Goal: Task Accomplishment & Management: Use online tool/utility

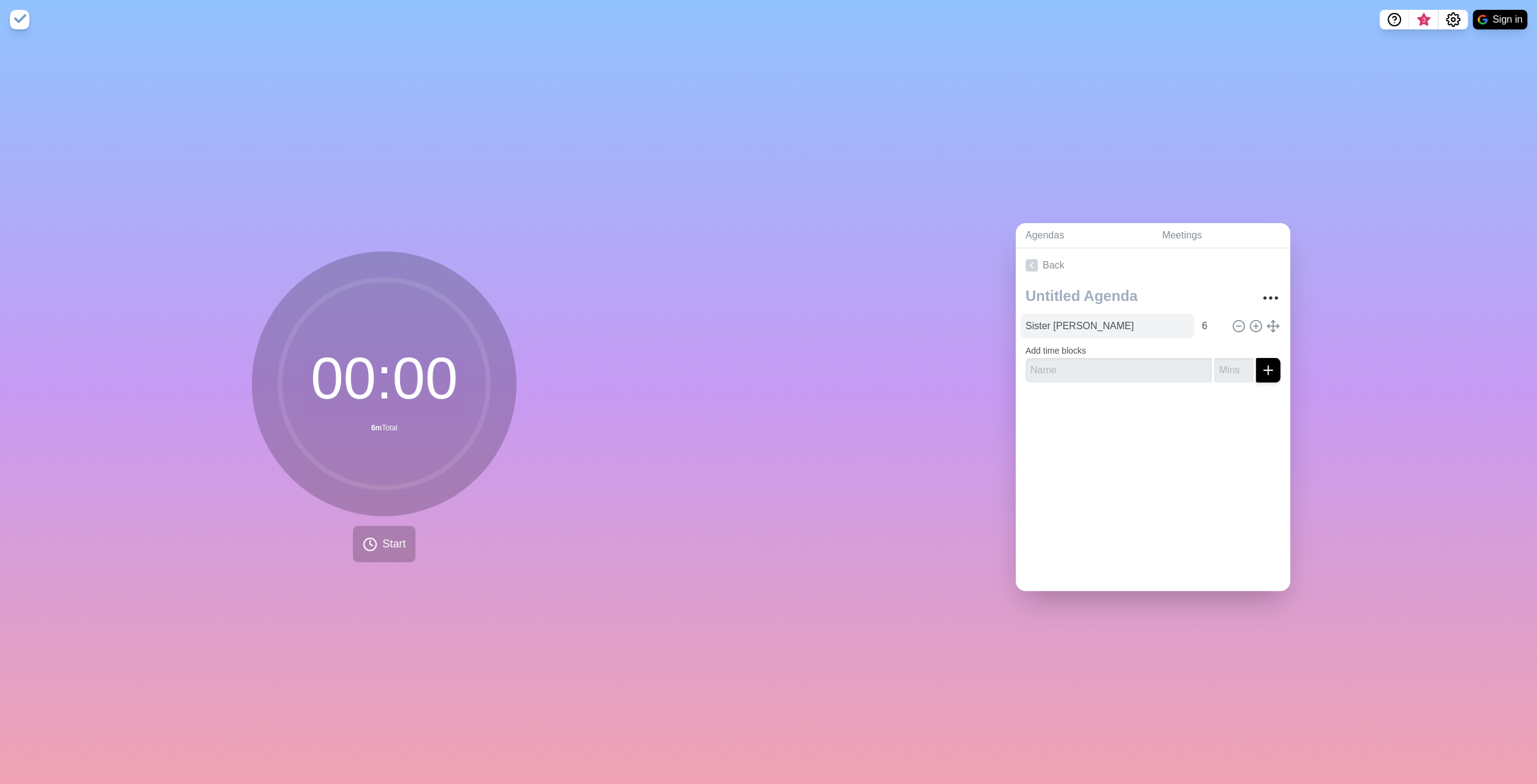
click at [1160, 314] on input "Sister [PERSON_NAME]" at bounding box center [1108, 326] width 174 height 24
click at [1276, 363] on button "submit" at bounding box center [1268, 369] width 24 height 24
click at [1154, 326] on input "Sister [PERSON_NAME]" at bounding box center [1108, 326] width 174 height 24
click at [1252, 320] on circle at bounding box center [1255, 325] width 11 height 11
click at [399, 539] on span "Start" at bounding box center [393, 544] width 23 height 16
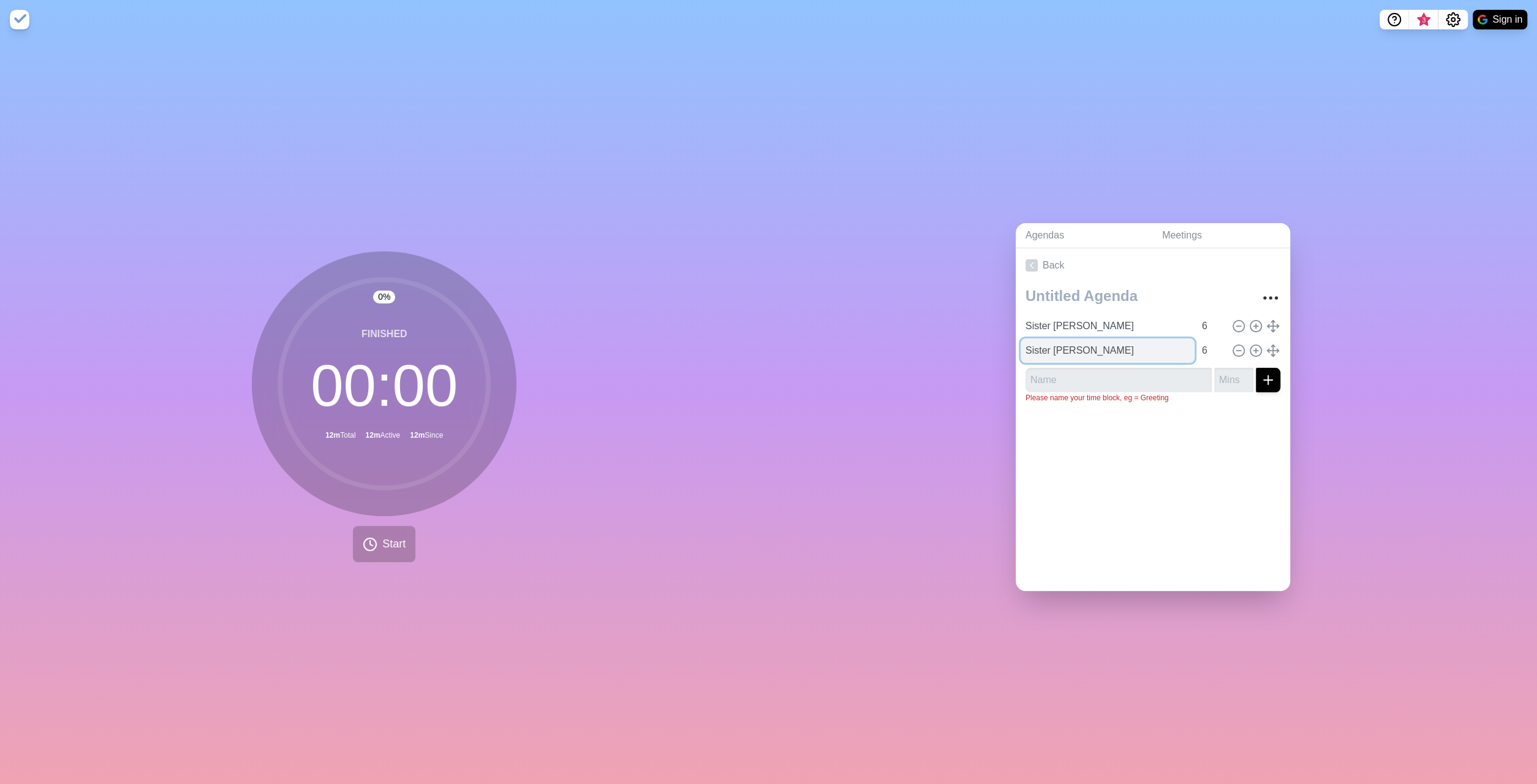
click at [1078, 352] on input "Sister [PERSON_NAME]" at bounding box center [1108, 350] width 174 height 24
click at [1084, 347] on input "Sister [PERSON_NAME]" at bounding box center [1108, 350] width 174 height 24
type input "Sister Happiness"
click at [1254, 347] on icon at bounding box center [1256, 351] width 14 height 14
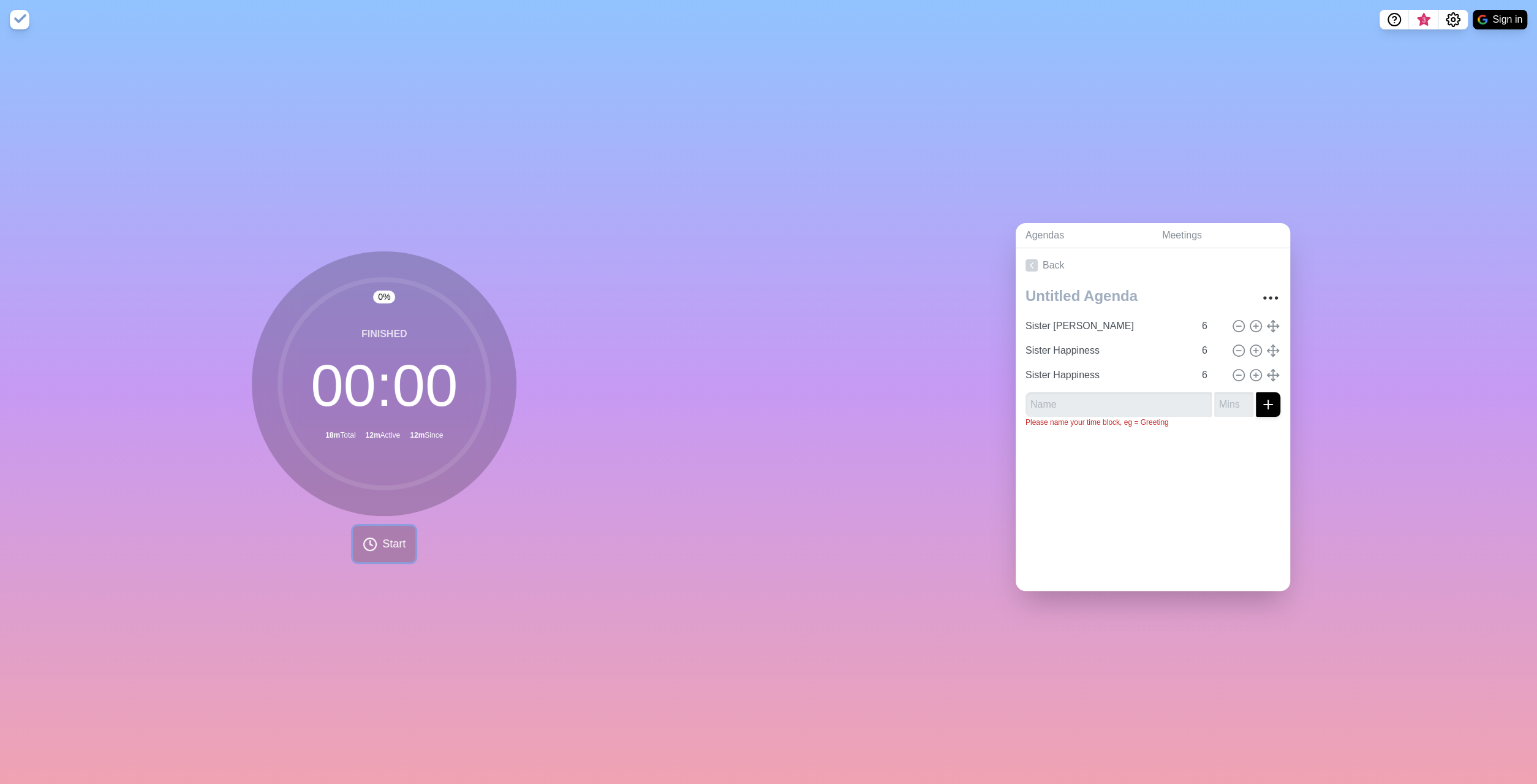
click at [372, 549] on circle at bounding box center [370, 544] width 13 height 13
click at [332, 534] on icon at bounding box center [334, 544] width 20 height 20
click at [336, 530] on button at bounding box center [335, 544] width 41 height 41
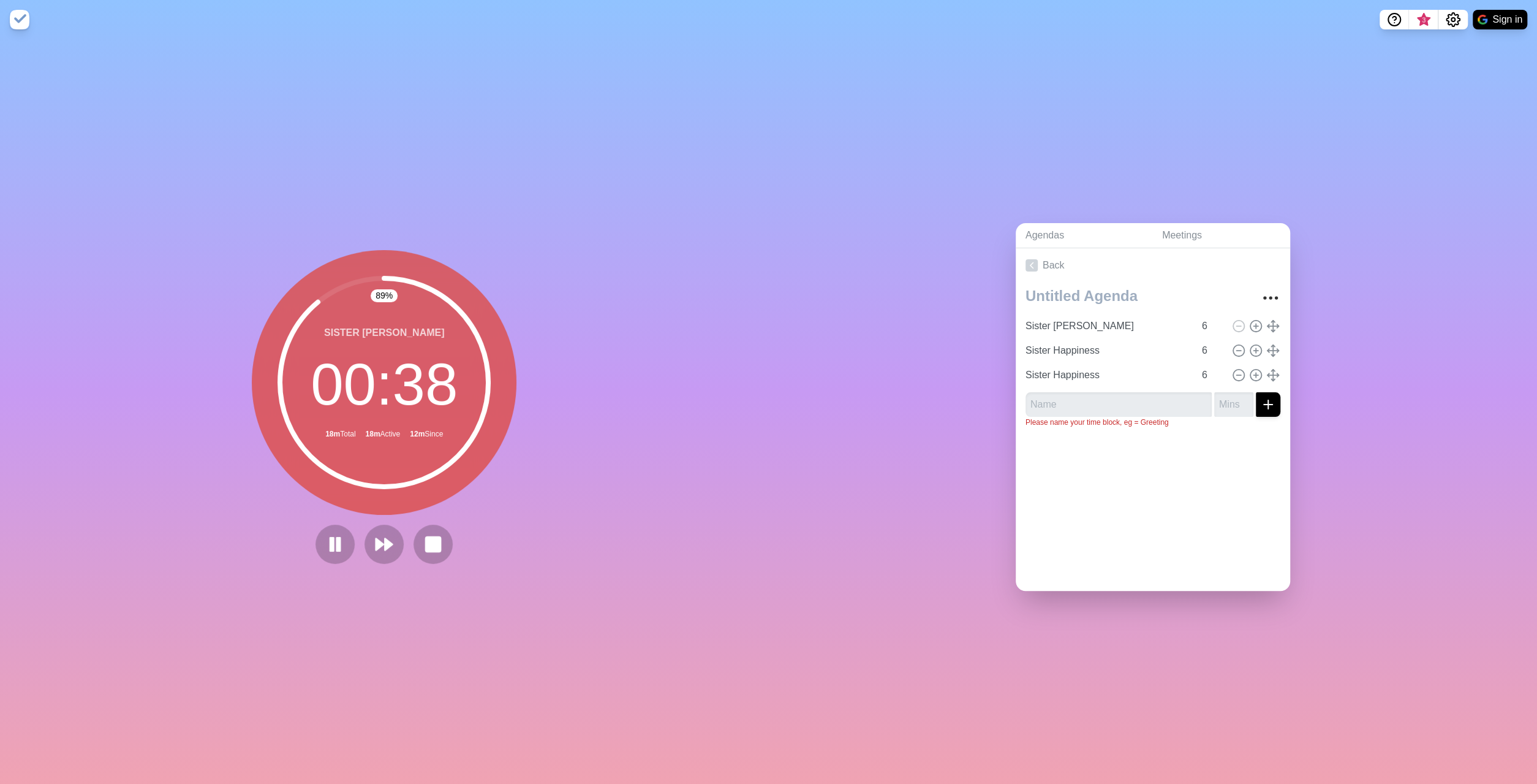
click at [1267, 329] on div "Sister [PERSON_NAME] 6" at bounding box center [1152, 326] width 265 height 24
click at [1270, 327] on icon at bounding box center [1273, 326] width 14 height 14
click at [1270, 330] on div "Sister [PERSON_NAME] 6" at bounding box center [1152, 326] width 265 height 24
click at [1271, 326] on icon at bounding box center [1273, 326] width 14 height 14
click at [1239, 351] on icon at bounding box center [1239, 351] width 14 height 14
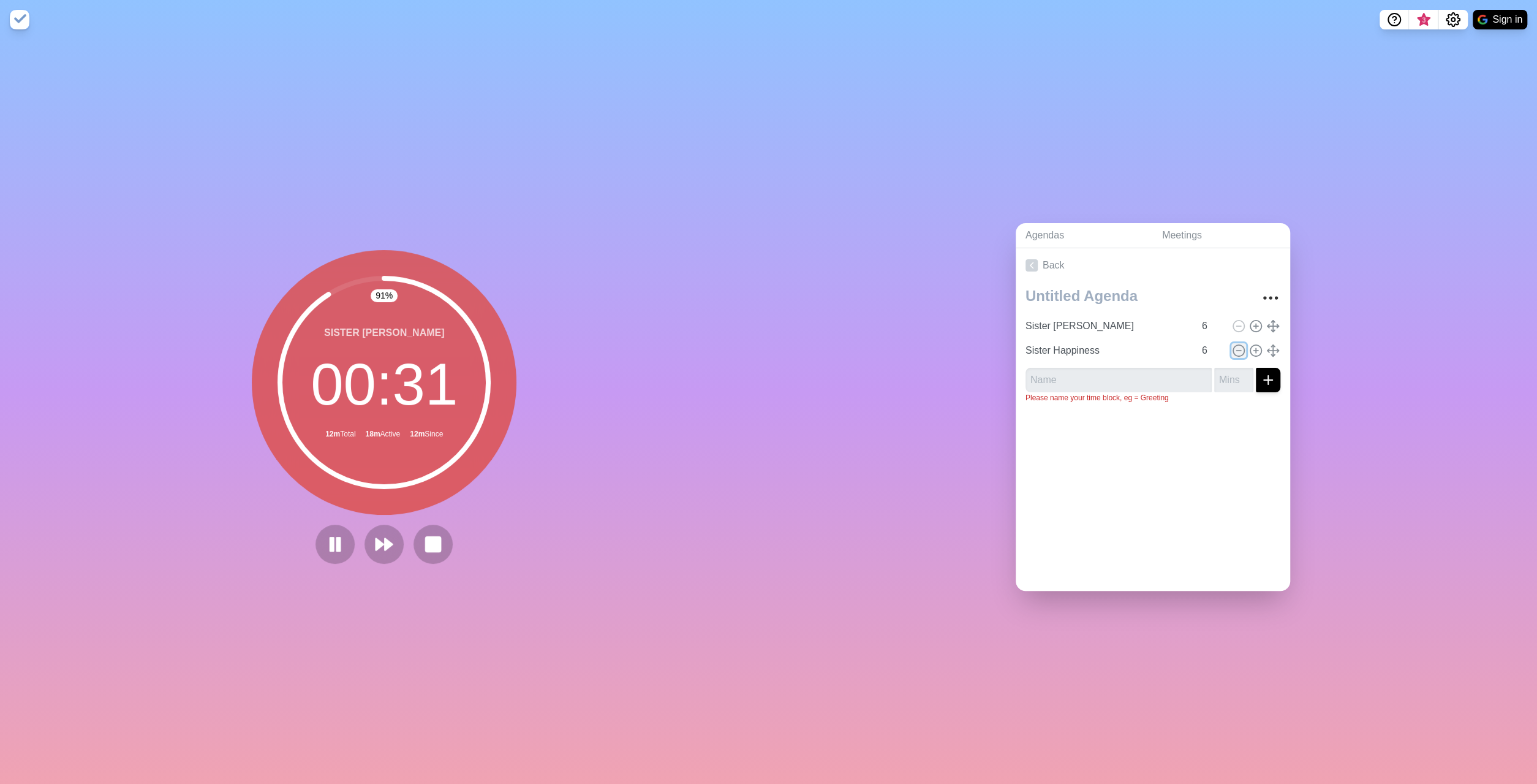
click at [1239, 348] on icon at bounding box center [1239, 351] width 14 height 14
click at [1106, 364] on input "text" at bounding box center [1118, 369] width 186 height 24
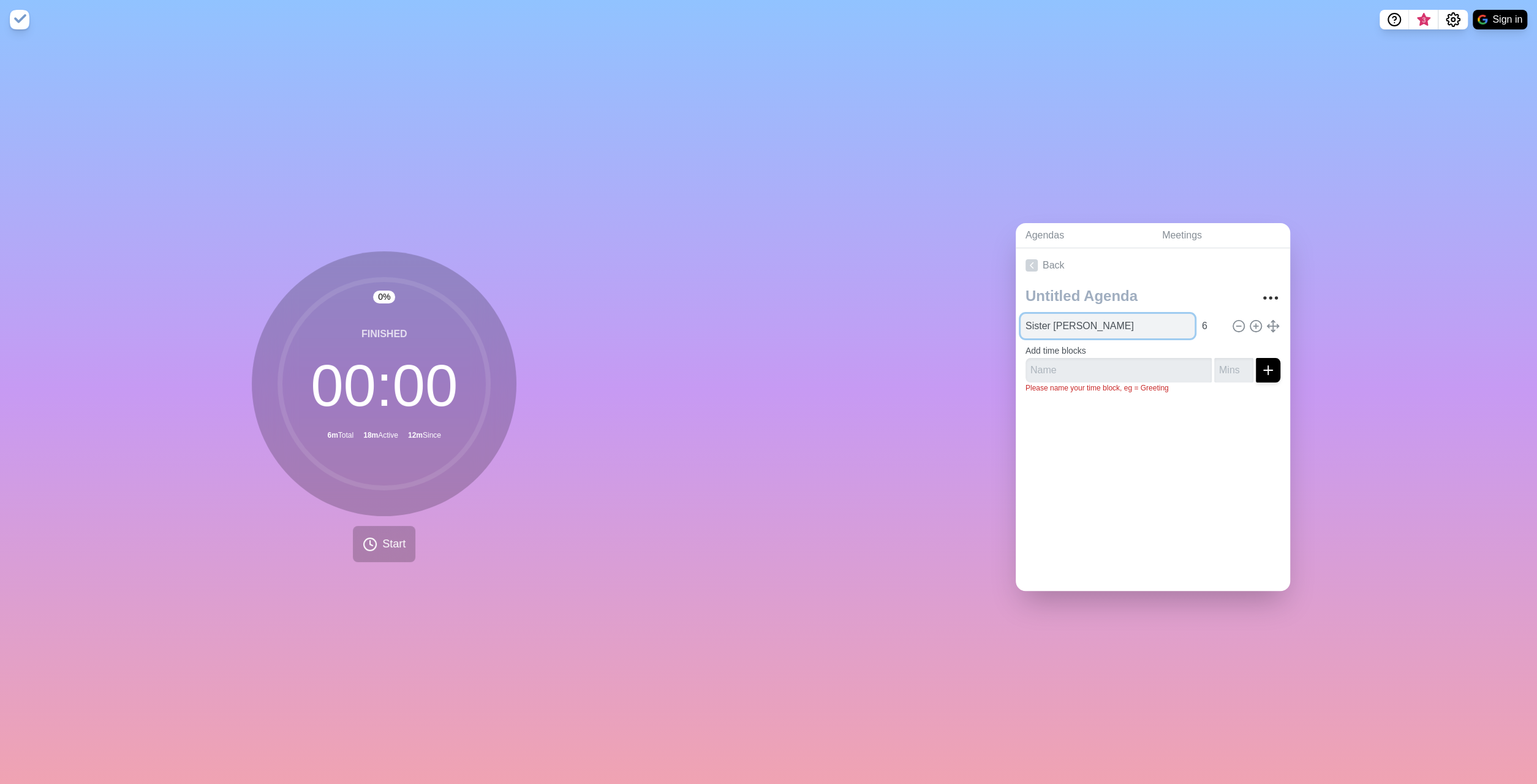
click at [1085, 326] on input "Sister [PERSON_NAME]" at bounding box center [1108, 326] width 174 height 24
click at [1085, 324] on input "Sister [PERSON_NAME]" at bounding box center [1108, 326] width 174 height 24
click at [1254, 324] on icon at bounding box center [1256, 326] width 14 height 14
click at [1112, 329] on input "Sister Happiness" at bounding box center [1108, 326] width 174 height 24
click at [385, 534] on button "Start" at bounding box center [384, 543] width 62 height 36
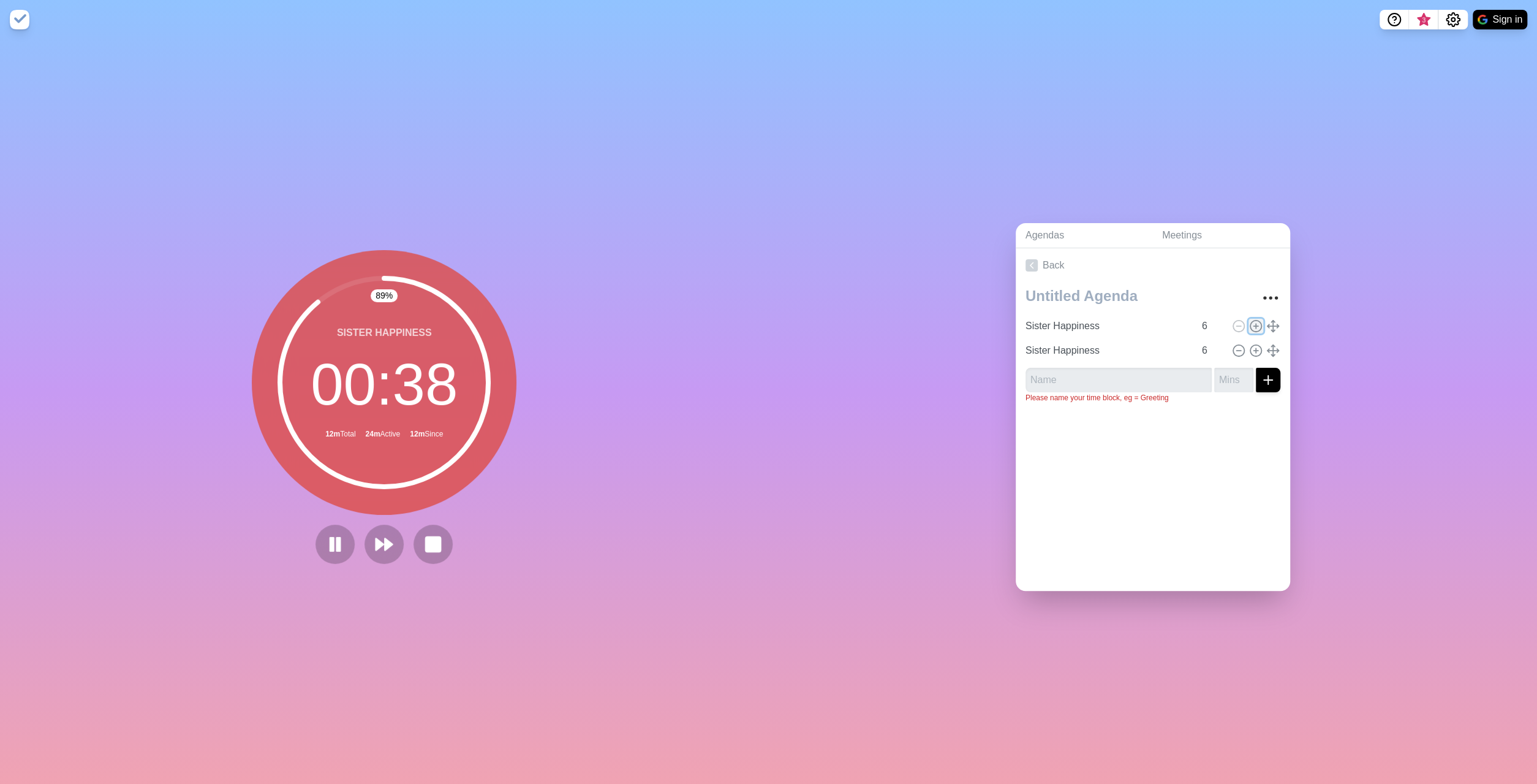
click at [1258, 326] on line at bounding box center [1255, 326] width 4 height 0
click at [1273, 323] on line at bounding box center [1273, 325] width 0 height 11
click at [1254, 326] on icon at bounding box center [1256, 326] width 14 height 14
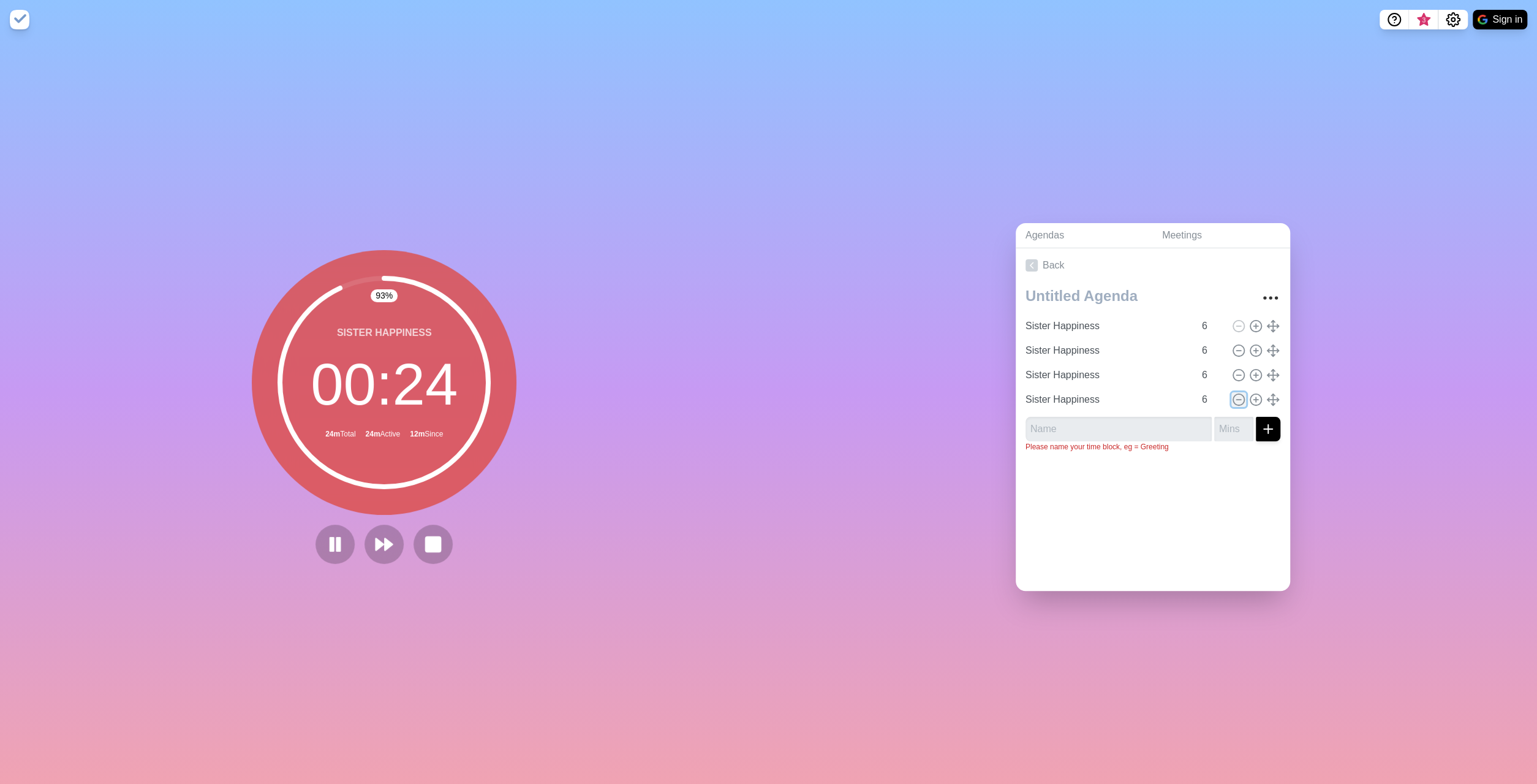
click at [1240, 396] on icon at bounding box center [1239, 399] width 14 height 14
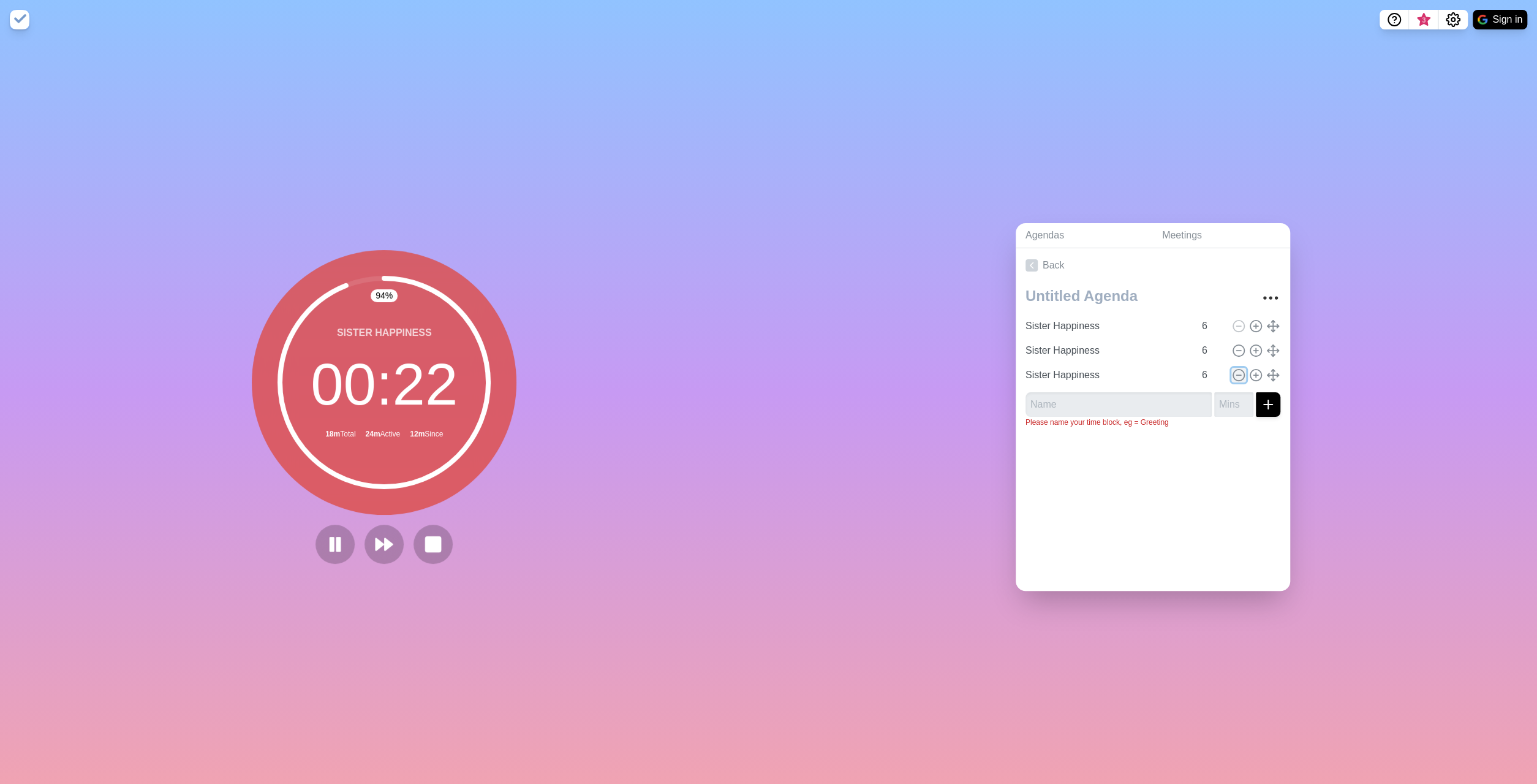
click at [1239, 374] on icon at bounding box center [1239, 375] width 14 height 14
click at [1239, 352] on circle at bounding box center [1239, 349] width 11 height 11
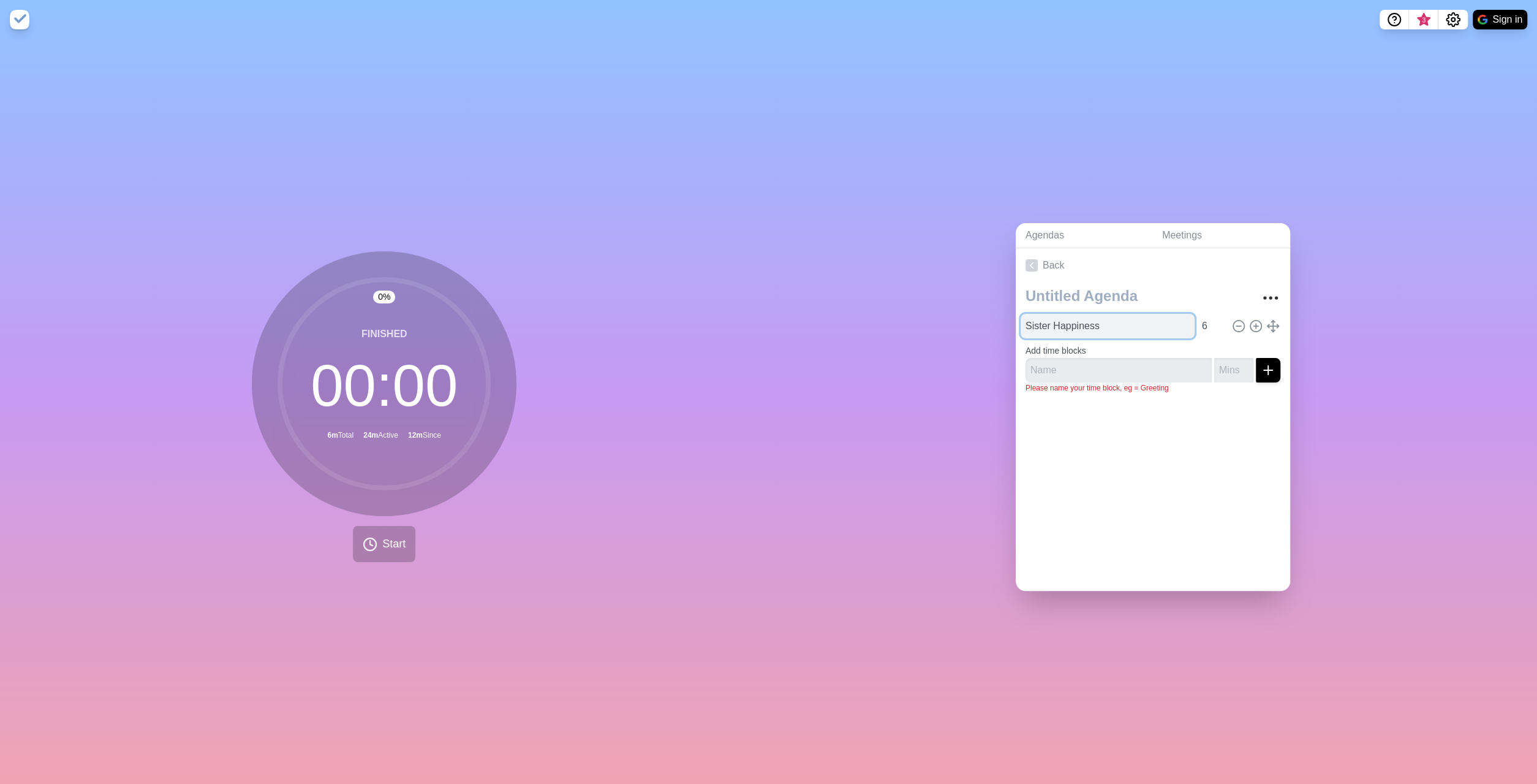
click at [1095, 319] on input "Sister Happiness" at bounding box center [1108, 326] width 174 height 24
drag, startPoint x: 1102, startPoint y: 319, endPoint x: 1045, endPoint y: 318, distance: 57.0
click at [1045, 318] on input "Sister Happiness" at bounding box center [1108, 326] width 174 height 24
click at [1048, 328] on input "SisteCharity" at bounding box center [1108, 326] width 174 height 24
click at [392, 540] on span "Start" at bounding box center [393, 544] width 23 height 16
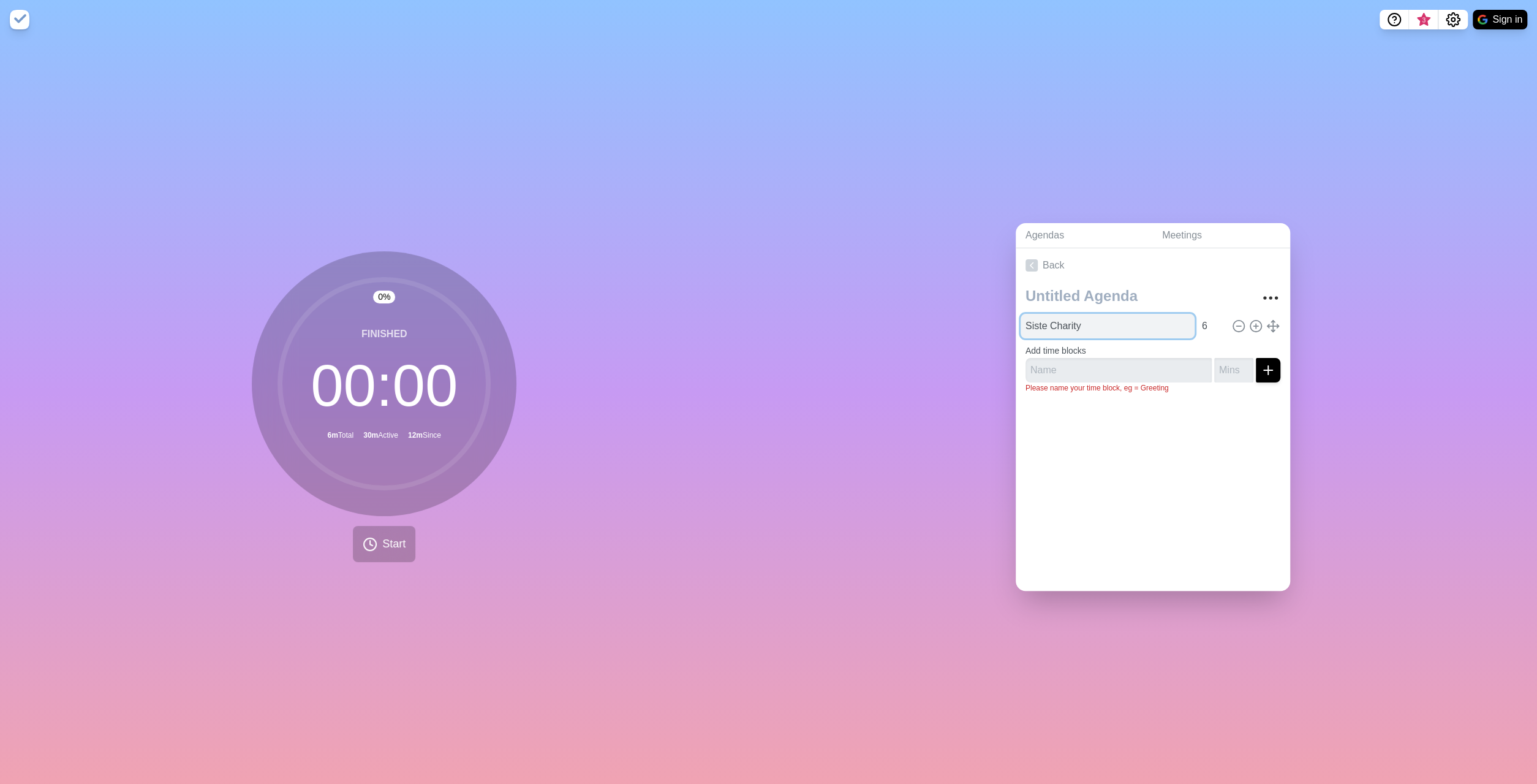
click at [1107, 328] on input "Siste Charity" at bounding box center [1108, 326] width 174 height 24
click at [386, 546] on span "Start" at bounding box center [393, 544] width 23 height 16
click at [1059, 325] on input "[PERSON_NAME]" at bounding box center [1108, 326] width 174 height 24
drag, startPoint x: 1113, startPoint y: 318, endPoint x: 1049, endPoint y: 319, distance: 64.0
click at [1049, 319] on input "[PERSON_NAME]" at bounding box center [1108, 326] width 174 height 24
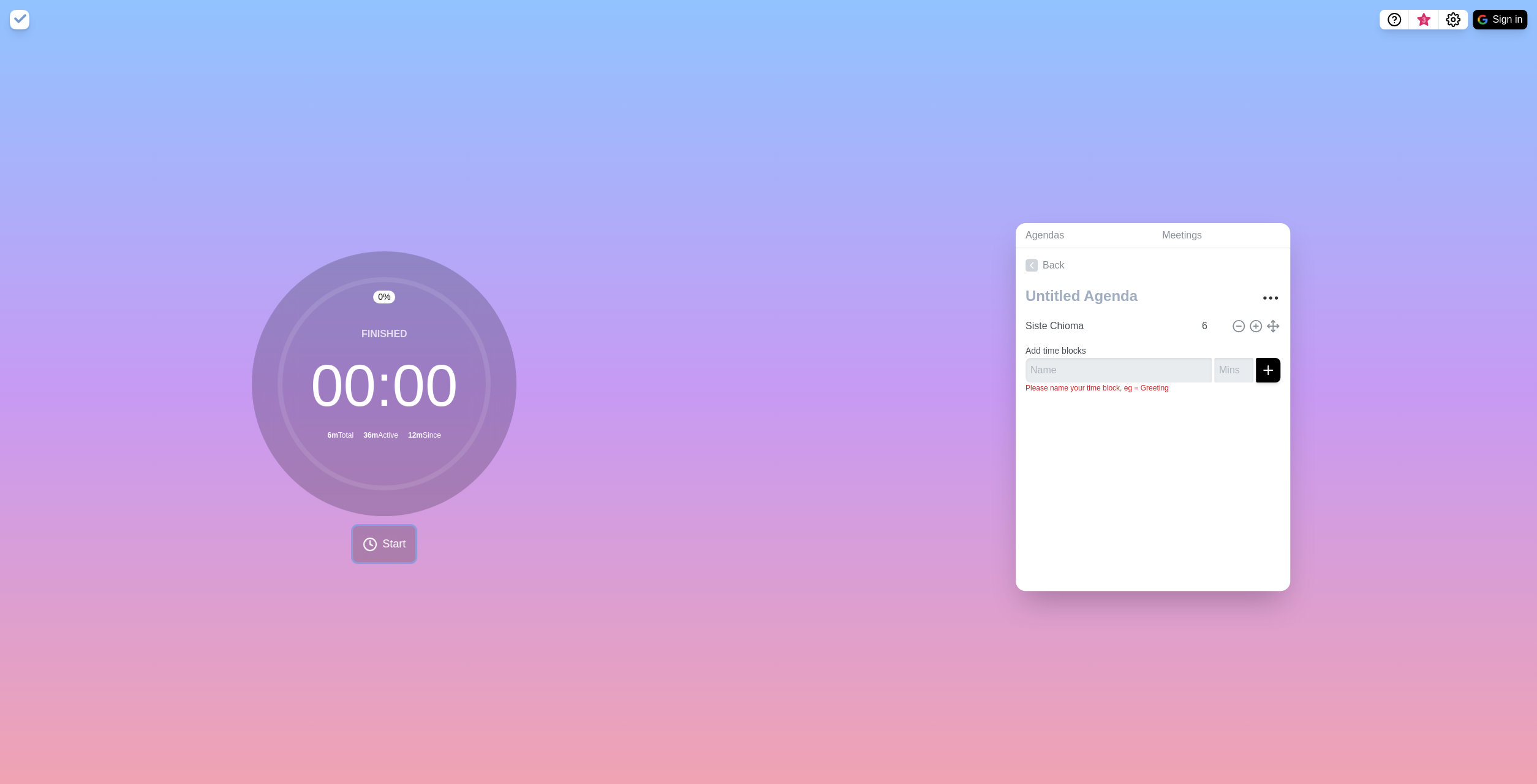
click at [394, 532] on button "Start" at bounding box center [384, 543] width 62 height 36
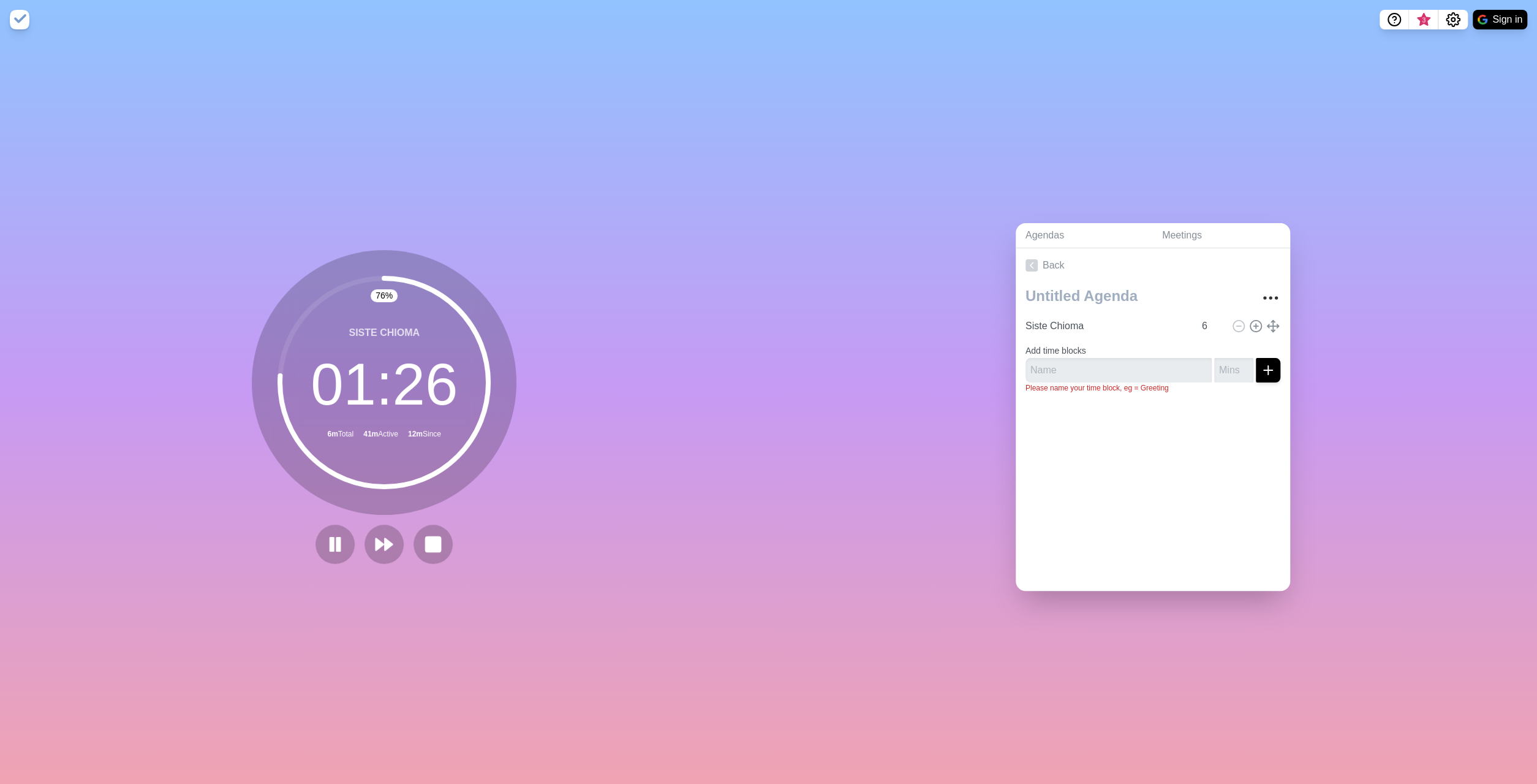
click at [1223, 338] on form "Add time blocks Please name your time block, eg = Greeting" at bounding box center [1152, 365] width 255 height 55
click at [346, 543] on button at bounding box center [335, 544] width 41 height 41
click at [427, 548] on rect at bounding box center [433, 544] width 16 height 16
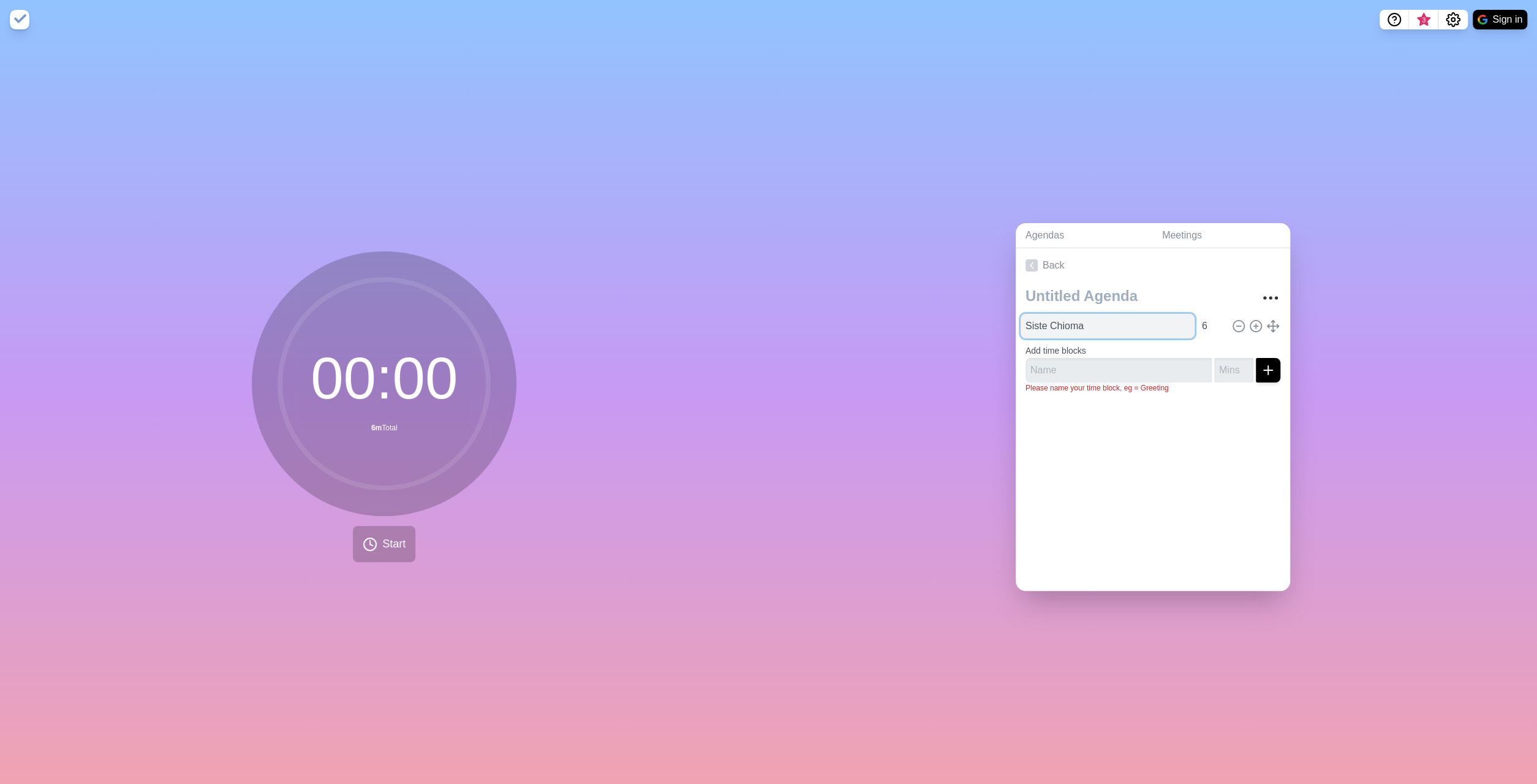
click at [1087, 324] on input "Siste Chioma" at bounding box center [1108, 326] width 174 height 24
drag, startPoint x: 1087, startPoint y: 324, endPoint x: 1073, endPoint y: 326, distance: 14.1
click at [1073, 326] on input "Siste Chioma" at bounding box center [1108, 326] width 174 height 24
type input "Siste Happiness"
click at [1220, 328] on input "6" at bounding box center [1211, 326] width 29 height 24
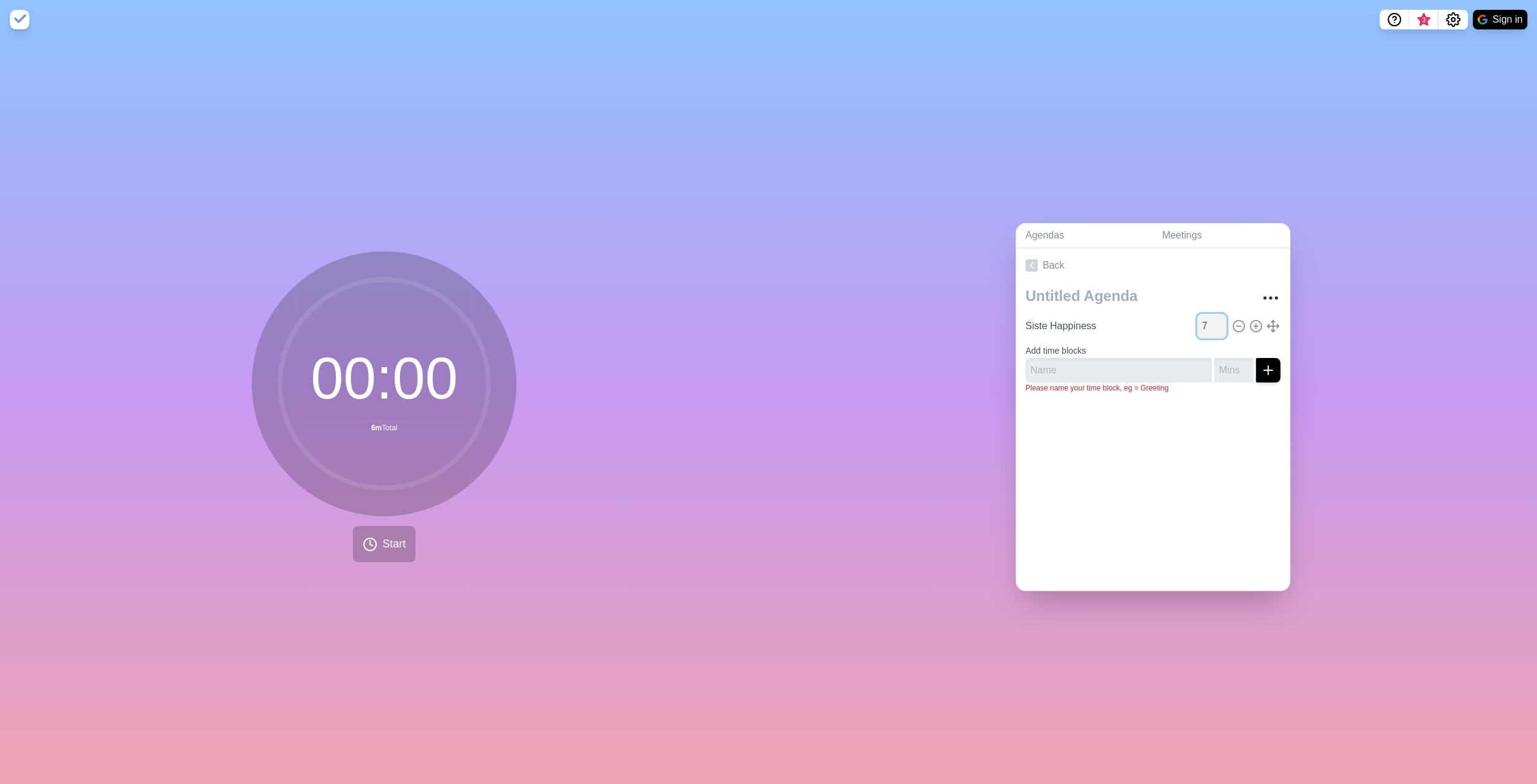
click at [1221, 322] on input "7" at bounding box center [1211, 326] width 29 height 24
click at [1221, 322] on input "8" at bounding box center [1211, 326] width 29 height 24
click at [1220, 326] on input "7" at bounding box center [1211, 326] width 29 height 24
click at [1220, 326] on input "6" at bounding box center [1211, 326] width 29 height 24
click at [1220, 326] on input "5" at bounding box center [1211, 326] width 29 height 24
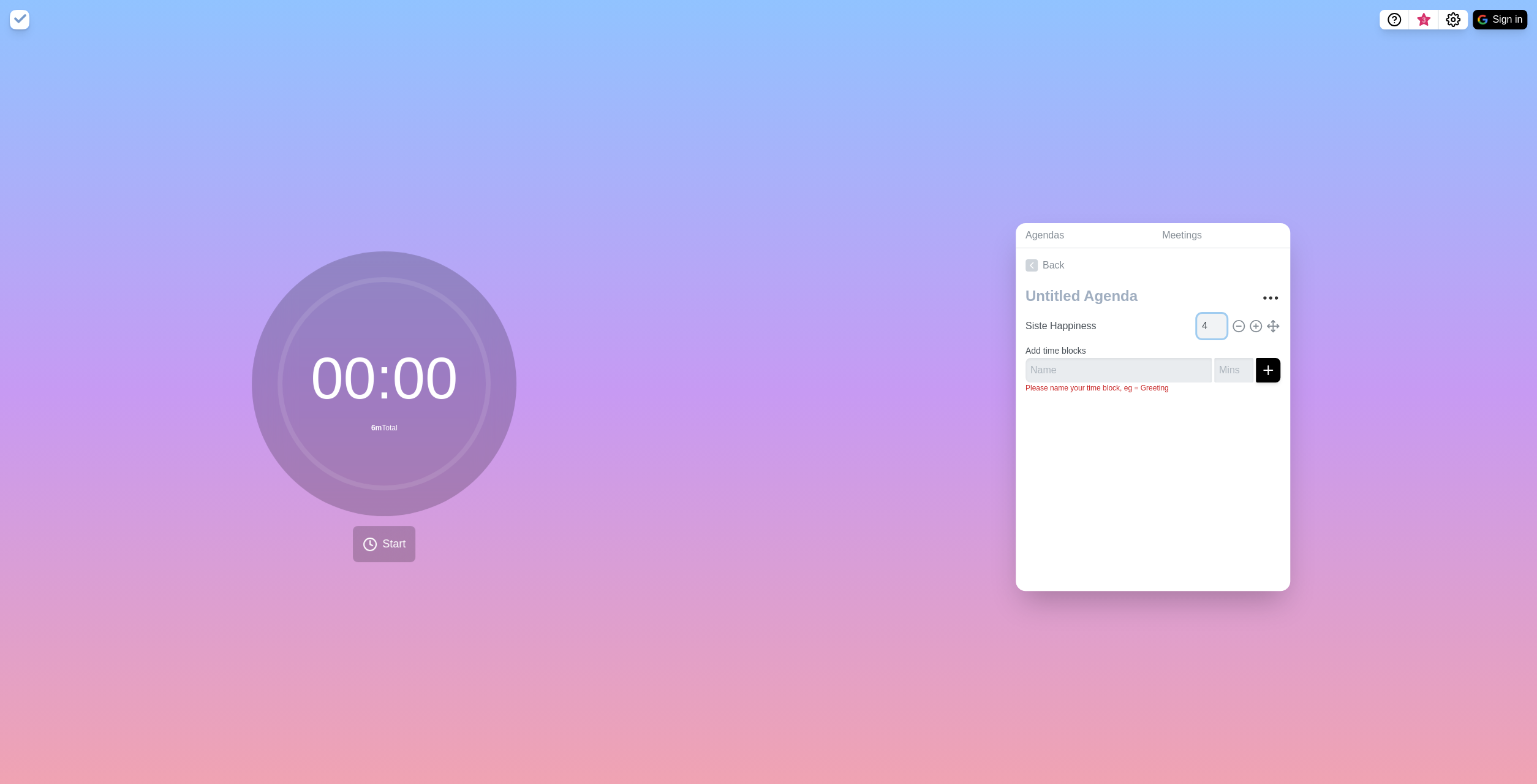
click at [1220, 326] on input "4" at bounding box center [1211, 326] width 29 height 24
type input "3"
click at [1220, 326] on input "3" at bounding box center [1211, 326] width 29 height 24
click at [418, 549] on div "00 : 00 6m Total Start" at bounding box center [384, 406] width 265 height 311
click at [398, 546] on span "Start" at bounding box center [393, 544] width 23 height 16
